Goal: Task Accomplishment & Management: Manage account settings

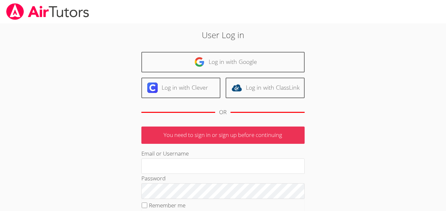
type input "j.escobarmata907@cvuhsd.org"
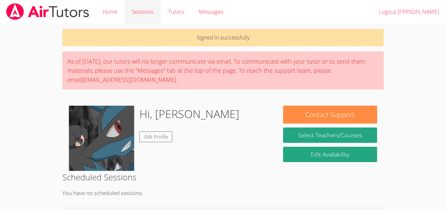
click at [140, 17] on link "Sessions" at bounding box center [143, 12] width 36 height 24
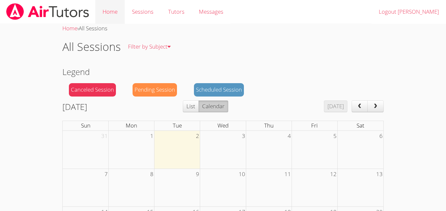
click at [121, 13] on link "Home" at bounding box center [109, 12] width 29 height 24
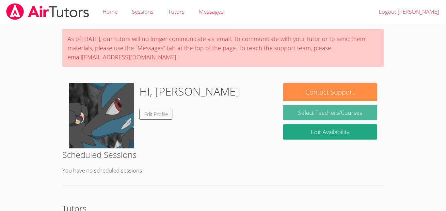
click at [316, 113] on link "Select Teachers/Courses" at bounding box center [330, 112] width 94 height 15
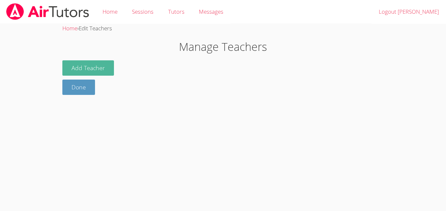
click at [98, 70] on button "Add Teacher" at bounding box center [88, 67] width 52 height 15
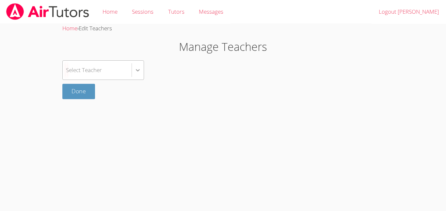
click at [138, 65] on div at bounding box center [138, 70] width 12 height 12
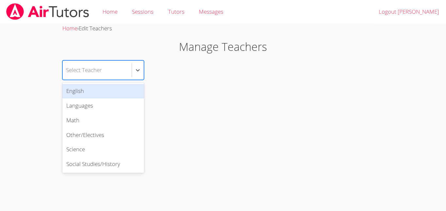
click at [122, 89] on div "English" at bounding box center [103, 91] width 82 height 15
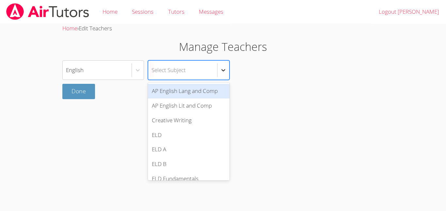
click at [219, 69] on div at bounding box center [223, 70] width 12 height 12
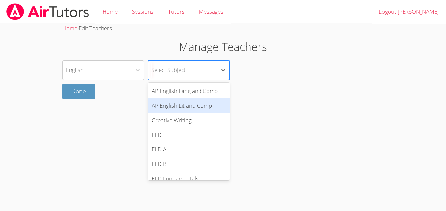
click at [211, 103] on div "AP English Lit and Comp" at bounding box center [189, 106] width 82 height 15
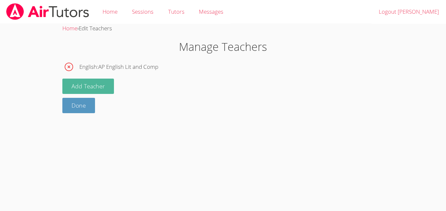
click at [95, 86] on button "Add Teacher" at bounding box center [88, 86] width 52 height 15
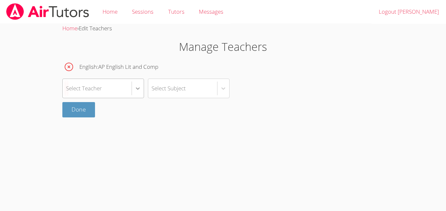
click at [141, 93] on div at bounding box center [138, 89] width 12 height 12
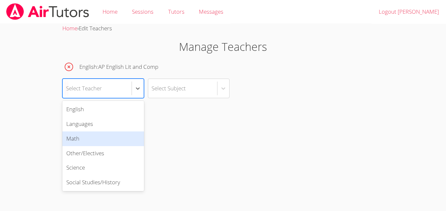
click at [128, 134] on div "Math" at bounding box center [103, 139] width 82 height 15
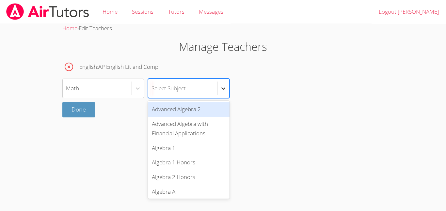
click at [222, 92] on div at bounding box center [223, 89] width 12 height 12
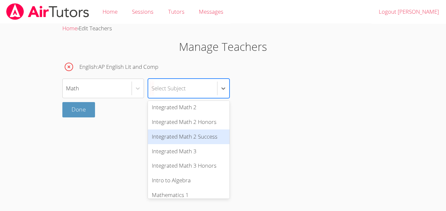
scroll to position [262, 0]
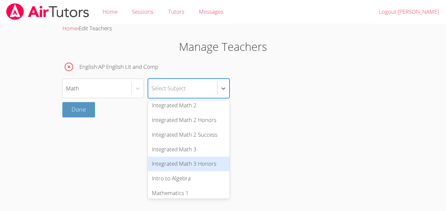
click at [196, 164] on div "Integrated Math 3 Honors" at bounding box center [189, 164] width 82 height 15
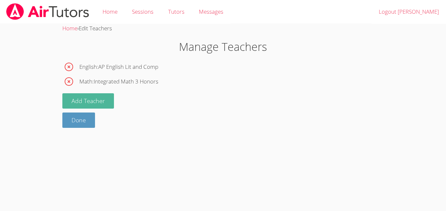
click at [81, 104] on button "Add Teacher" at bounding box center [88, 100] width 52 height 15
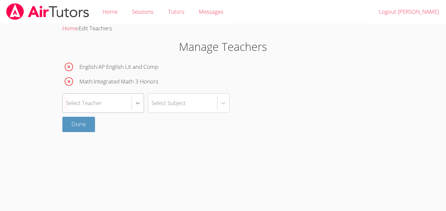
click at [135, 100] on icon at bounding box center [138, 103] width 7 height 7
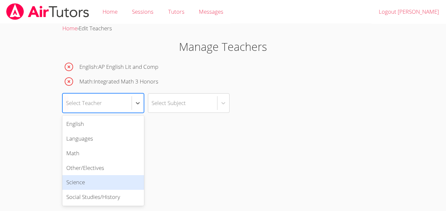
click at [105, 179] on div "Science" at bounding box center [103, 182] width 82 height 15
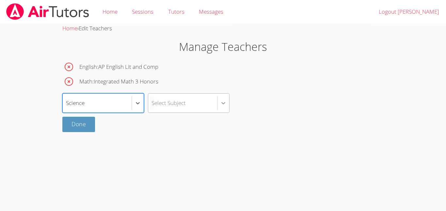
click at [218, 101] on div at bounding box center [223, 103] width 12 height 12
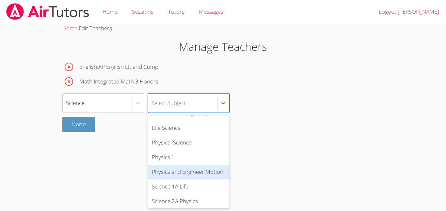
scroll to position [329, 0]
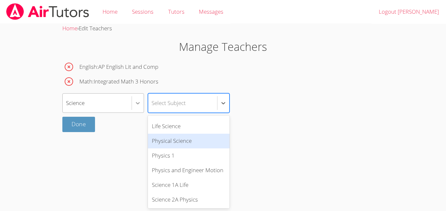
click at [138, 100] on icon at bounding box center [138, 103] width 7 height 7
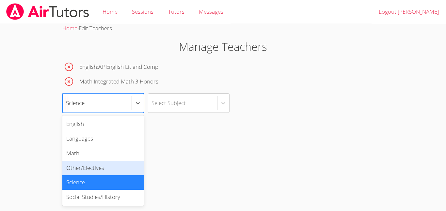
click at [119, 167] on div "Other/Electives" at bounding box center [103, 168] width 82 height 15
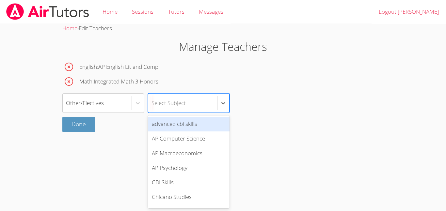
click at [215, 107] on div "Select Subject" at bounding box center [182, 103] width 69 height 19
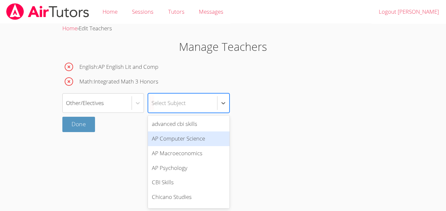
click at [203, 135] on div "AP Computer Science" at bounding box center [189, 139] width 82 height 15
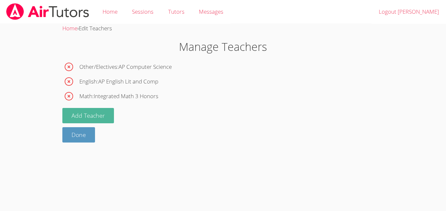
click at [106, 112] on button "Add Teacher" at bounding box center [88, 115] width 52 height 15
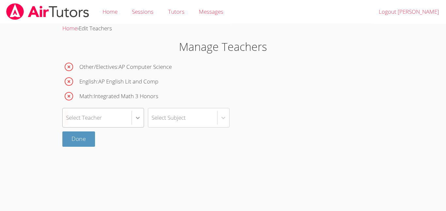
click at [142, 121] on div at bounding box center [138, 118] width 12 height 12
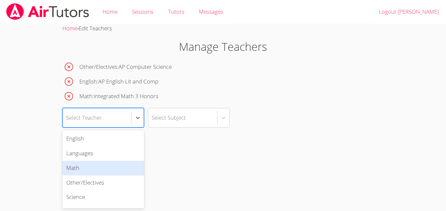
click at [112, 164] on div "Math" at bounding box center [103, 168] width 82 height 15
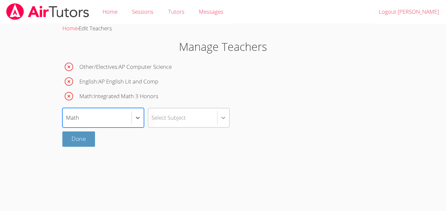
click at [217, 122] on div at bounding box center [223, 118] width 12 height 12
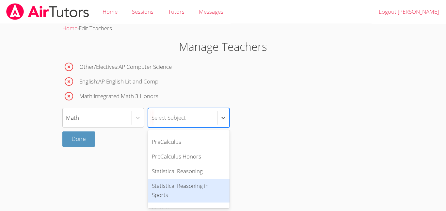
scroll to position [397, 0]
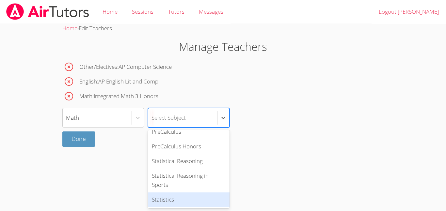
click at [181, 195] on div "Statistics" at bounding box center [189, 200] width 82 height 15
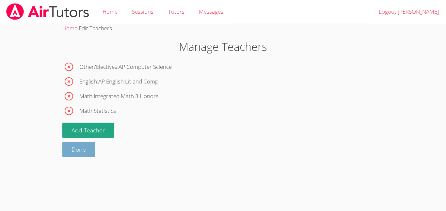
click at [75, 154] on link "Done" at bounding box center [78, 149] width 33 height 15
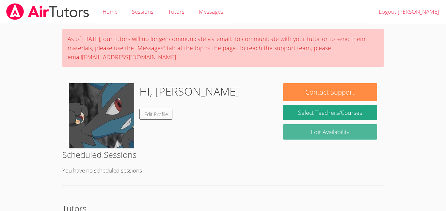
click at [350, 129] on link "Edit Availability" at bounding box center [330, 131] width 94 height 15
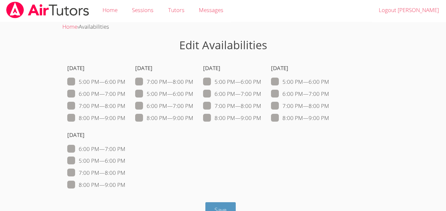
scroll to position [2, 0]
click at [125, 82] on span at bounding box center [125, 81] width 0 height 8
click at [125, 82] on input "5:00 PM — 6:00 PM" at bounding box center [128, 80] width 6 height 6
checkbox input "true"
click at [125, 95] on span at bounding box center [125, 93] width 0 height 8
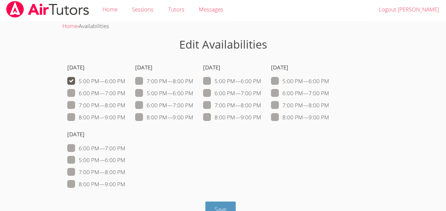
click at [125, 95] on input "6:00 PM — 7:00 PM" at bounding box center [128, 92] width 6 height 6
checkbox input "true"
click at [125, 106] on span at bounding box center [125, 106] width 0 height 8
click at [125, 106] on input "7:00 PM — 8:00 PM" at bounding box center [128, 104] width 6 height 6
checkbox input "true"
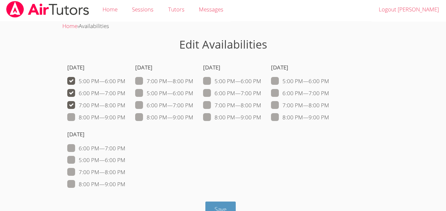
click at [136, 80] on div "[DATE] 5:00 PM — 6:00 PM 6:00 PM — 7:00 PM 7:00 PM — 8:00 PM 8:00 PM — 9:00 PM …" at bounding box center [222, 125] width 321 height 134
click at [193, 81] on span at bounding box center [193, 81] width 0 height 8
click at [193, 81] on input "7:00 PM — 8:00 PM" at bounding box center [196, 80] width 6 height 6
checkbox input "true"
click at [193, 117] on span at bounding box center [193, 118] width 0 height 8
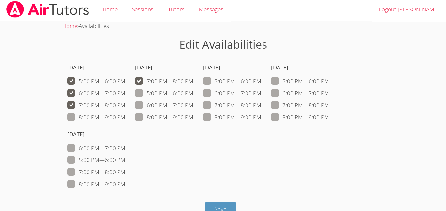
click at [193, 117] on input "8:00 PM — 9:00 PM" at bounding box center [196, 116] width 6 height 6
checkbox input "true"
click at [215, 119] on label "8:00 PM — 9:00 PM" at bounding box center [232, 117] width 58 height 8
click at [261, 119] on input "8:00 PM — 9:00 PM" at bounding box center [264, 116] width 6 height 6
checkbox input "true"
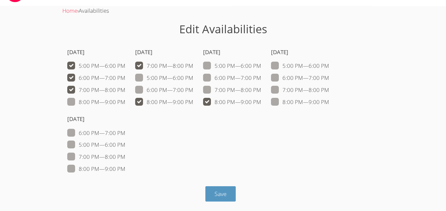
scroll to position [18, 0]
click at [75, 132] on label "6:00 PM — 7:00 PM" at bounding box center [96, 133] width 58 height 8
click at [125, 132] on input "6:00 PM — 7:00 PM" at bounding box center [128, 132] width 6 height 6
checkbox input "true"
click at [125, 158] on span at bounding box center [125, 157] width 0 height 8
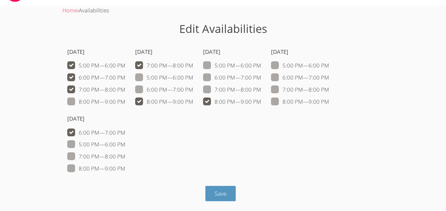
click at [125, 158] on input "7:00 PM — 8:00 PM" at bounding box center [128, 155] width 6 height 6
checkbox input "true"
click at [125, 170] on span at bounding box center [125, 169] width 0 height 8
click at [125, 170] on input "8:00 PM — 9:00 PM" at bounding box center [128, 168] width 6 height 6
checkbox input "true"
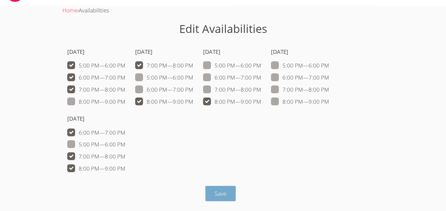
click at [217, 193] on span "Save" at bounding box center [220, 194] width 12 height 8
